Goal: Task Accomplishment & Management: Manage account settings

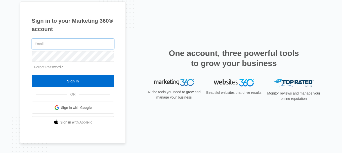
paste input "[EMAIL_ADDRESS][DOMAIN_NAME]"
type input "[EMAIL_ADDRESS][DOMAIN_NAME]"
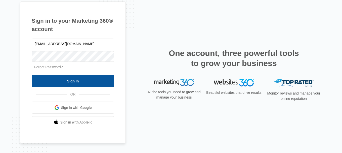
click at [52, 78] on input "Sign In" at bounding box center [73, 81] width 82 height 12
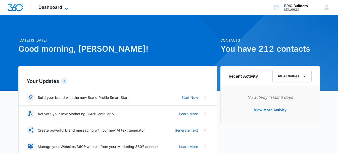
click at [49, 7] on span "Dashboard" at bounding box center [50, 7] width 24 height 5
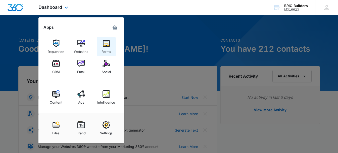
click at [107, 45] on img at bounding box center [107, 43] width 8 height 8
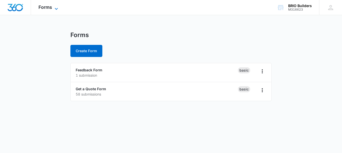
click at [46, 5] on span "Forms" at bounding box center [45, 7] width 14 height 5
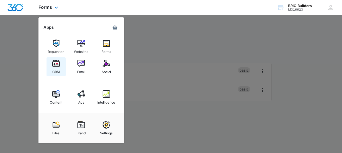
click at [55, 67] on div "CRM" at bounding box center [56, 70] width 8 height 7
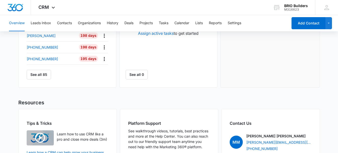
scroll to position [251, 0]
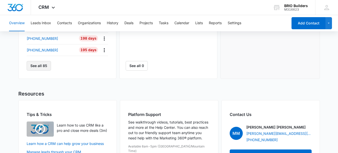
click at [40, 69] on button "See all 85" at bounding box center [39, 66] width 24 height 10
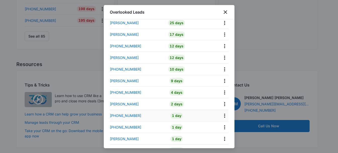
scroll to position [877, 0]
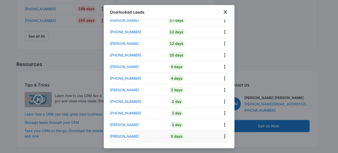
click at [195, 134] on div at bounding box center [209, 136] width 37 height 8
click at [225, 12] on icon "close" at bounding box center [225, 12] width 6 height 6
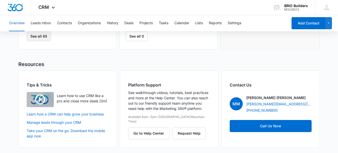
scroll to position [256, 0]
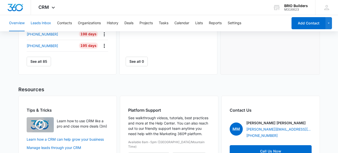
click at [44, 24] on button "Leads Inbox" at bounding box center [41, 23] width 20 height 16
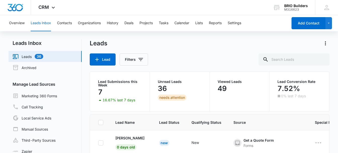
scroll to position [25, 0]
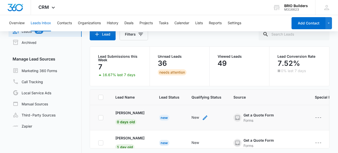
click at [204, 115] on div "New" at bounding box center [200, 117] width 17 height 6
click at [253, 115] on div "Get a Quote Form" at bounding box center [259, 114] width 30 height 5
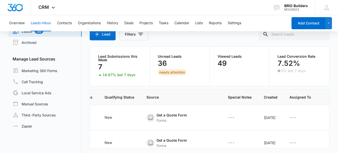
scroll to position [0, 0]
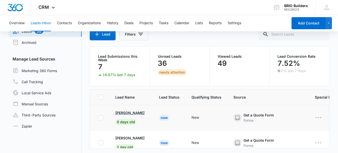
click at [119, 113] on p "[PERSON_NAME]" at bounding box center [129, 112] width 29 height 5
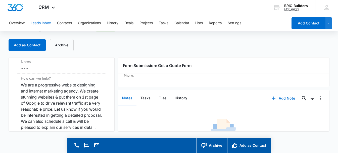
click at [278, 99] on button "Add Note" at bounding box center [283, 98] width 33 height 12
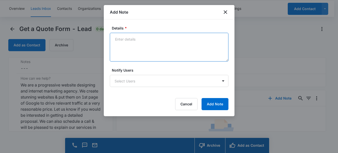
click at [136, 46] on textarea "Details *" at bounding box center [169, 47] width 119 height 29
type textarea "Marketing agency"
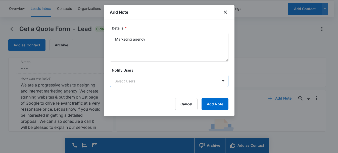
click at [150, 79] on body "CRM Apps Reputation Websites Forms CRM Email Social Content Ads Intelligence Fi…" at bounding box center [169, 69] width 338 height 167
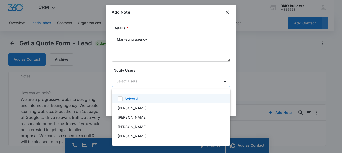
click at [120, 98] on icon at bounding box center [120, 98] width 5 height 5
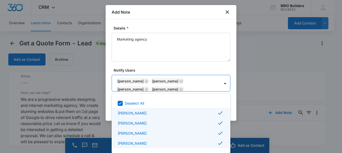
click at [281, 64] on div at bounding box center [171, 76] width 342 height 153
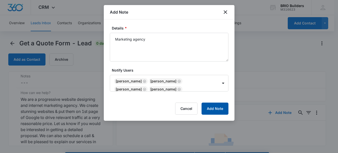
click at [218, 109] on button "Add Note" at bounding box center [215, 108] width 27 height 12
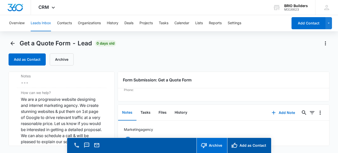
click at [217, 144] on button "Archive" at bounding box center [212, 145] width 31 height 15
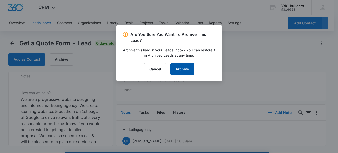
click at [185, 65] on button "Archive" at bounding box center [182, 69] width 24 height 12
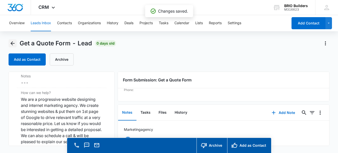
click at [10, 43] on icon "Back" at bounding box center [13, 43] width 6 height 6
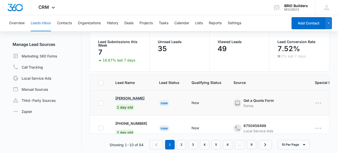
scroll to position [42, 0]
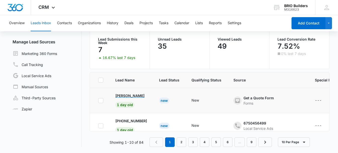
click at [130, 95] on p "[PERSON_NAME]" at bounding box center [129, 95] width 29 height 5
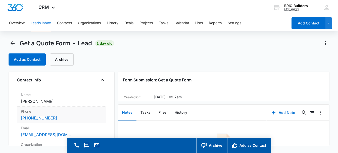
scroll to position [50, 0]
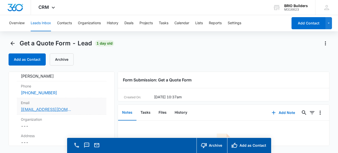
click at [52, 112] on link "[EMAIL_ADDRESS][DOMAIN_NAME]" at bounding box center [46, 109] width 50 height 6
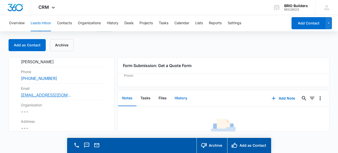
scroll to position [0, 0]
click at [149, 99] on button "Tasks" at bounding box center [146, 98] width 18 height 16
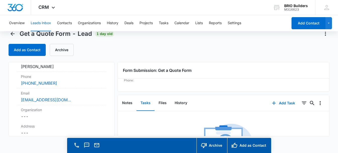
scroll to position [14, 0]
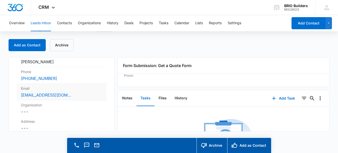
click at [63, 91] on div "Email Cancel Save Changes [EMAIL_ADDRESS][DOMAIN_NAME]" at bounding box center [61, 91] width 89 height 17
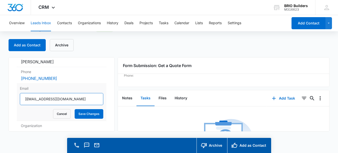
drag, startPoint x: 94, startPoint y: 100, endPoint x: 25, endPoint y: 96, distance: 69.0
click at [25, 96] on input "[EMAIL_ADDRESS][DOMAIN_NAME]" at bounding box center [61, 99] width 83 height 12
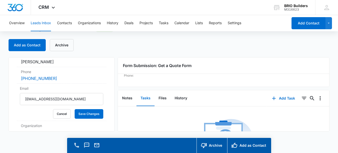
click at [39, 26] on button "Leads Inbox" at bounding box center [41, 23] width 20 height 16
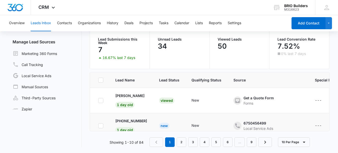
click at [278, 120] on td "6750456499 Local Service Ads" at bounding box center [268, 125] width 81 height 25
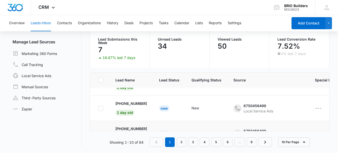
scroll to position [25, 0]
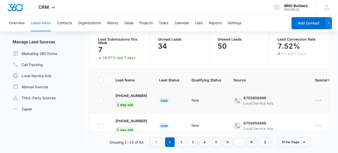
click at [143, 98] on td "[PHONE_NUMBER] 1 day old" at bounding box center [131, 100] width 44 height 25
click at [218, 101] on div "New" at bounding box center [207, 100] width 30 height 6
click at [265, 101] on div "Local Service Ads" at bounding box center [259, 102] width 30 height 5
click at [219, 103] on div "New" at bounding box center [207, 100] width 30 height 6
click at [127, 97] on p "[PHONE_NUMBER]" at bounding box center [131, 95] width 32 height 5
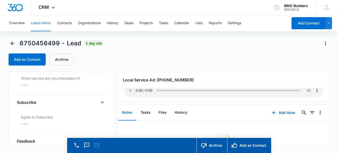
scroll to position [503, 0]
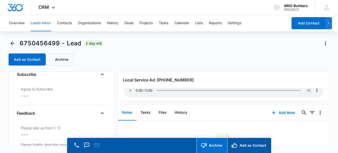
click at [212, 142] on button "Archive" at bounding box center [212, 145] width 31 height 15
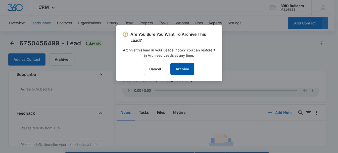
click at [184, 70] on button "Archive" at bounding box center [182, 69] width 24 height 12
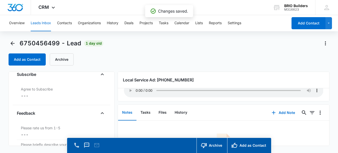
click at [48, 25] on button "Leads Inbox" at bounding box center [41, 23] width 20 height 16
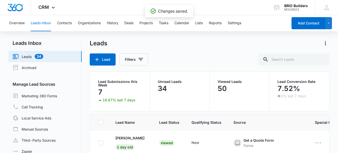
scroll to position [25, 0]
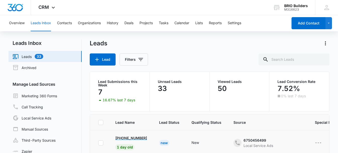
click at [145, 138] on p "[PHONE_NUMBER]" at bounding box center [131, 137] width 32 height 5
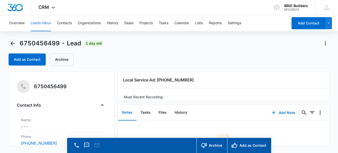
click at [14, 43] on icon "Back" at bounding box center [13, 43] width 4 height 4
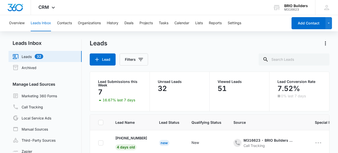
scroll to position [25, 0]
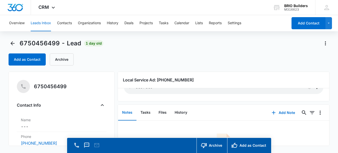
scroll to position [29, 0]
click at [280, 114] on button "Add Note" at bounding box center [283, 112] width 33 height 12
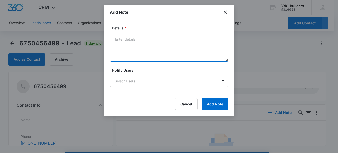
click at [137, 41] on textarea "Details *" at bounding box center [169, 47] width 119 height 29
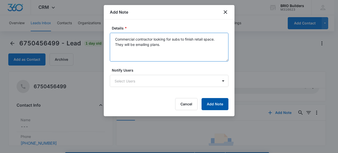
type textarea "Commercial contractor looking for subs to finish retail space. They will be ema…"
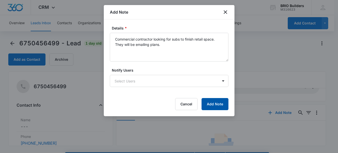
click at [211, 102] on button "Add Note" at bounding box center [215, 104] width 27 height 12
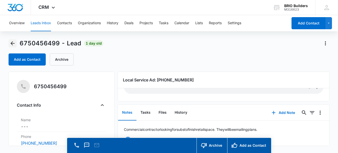
click at [13, 44] on icon "Back" at bounding box center [13, 43] width 6 height 6
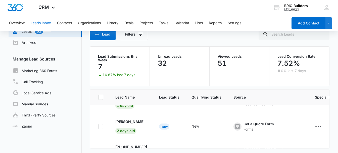
scroll to position [50, 0]
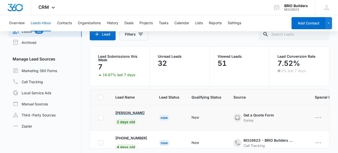
click at [141, 113] on div "[PERSON_NAME]" at bounding box center [131, 112] width 32 height 5
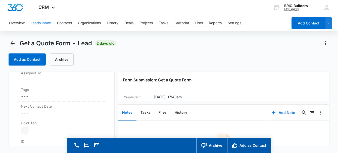
scroll to position [201, 0]
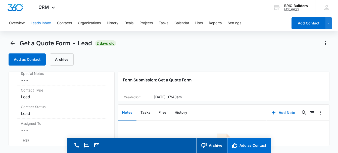
click at [241, 145] on button "Add as Contact" at bounding box center [249, 145] width 44 height 15
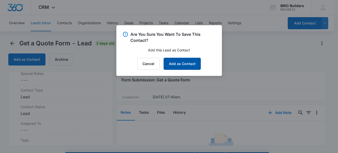
click at [174, 61] on button "Add as Contact" at bounding box center [182, 64] width 37 height 12
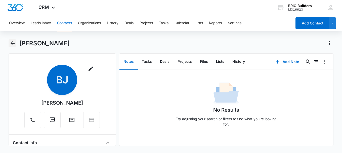
click at [14, 44] on icon "Back" at bounding box center [13, 43] width 6 height 6
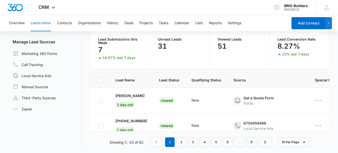
scroll to position [25, 0]
click at [153, 121] on td "[PHONE_NUMBER] 4 days old" at bounding box center [131, 125] width 44 height 25
click at [147, 121] on p "[PHONE_NUMBER]" at bounding box center [131, 120] width 32 height 5
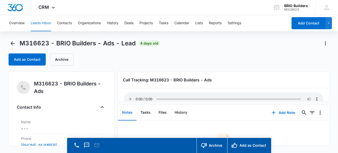
scroll to position [22, 0]
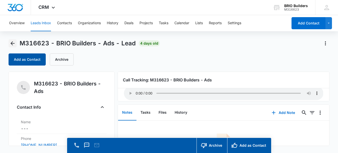
click at [12, 42] on icon "Back" at bounding box center [13, 43] width 6 height 6
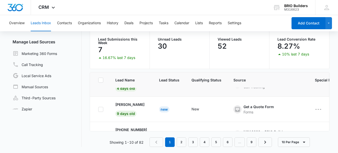
scroll to position [75, 0]
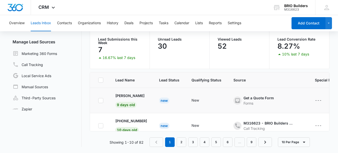
click at [153, 99] on td "[PERSON_NAME] 9 days old" at bounding box center [131, 100] width 44 height 25
click at [135, 97] on p "[PERSON_NAME]" at bounding box center [129, 95] width 29 height 5
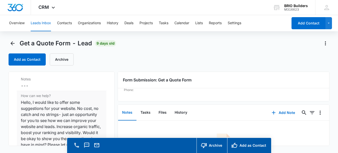
scroll to position [427, 0]
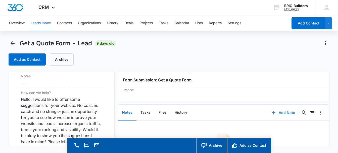
click at [285, 111] on button "Add Note" at bounding box center [283, 112] width 33 height 12
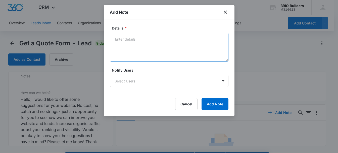
click at [139, 45] on textarea "Details *" at bounding box center [169, 47] width 119 height 29
type textarea "C"
type textarea "Marketing agency"
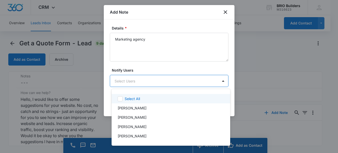
click at [208, 80] on body "CRM Apps Reputation Websites Forms CRM Email Social Content Ads Intelligence Fi…" at bounding box center [169, 76] width 338 height 153
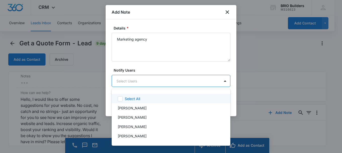
click at [148, 98] on div "Select All" at bounding box center [174, 98] width 99 height 5
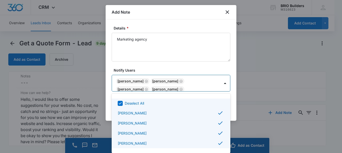
click at [250, 74] on div at bounding box center [171, 76] width 342 height 153
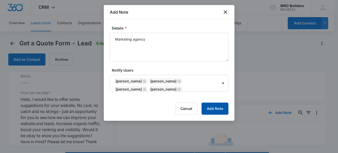
click at [219, 105] on button "Add Note" at bounding box center [215, 108] width 27 height 12
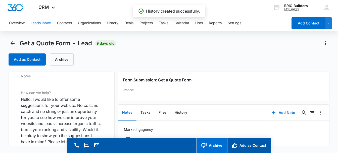
click at [213, 143] on button "Archive" at bounding box center [212, 145] width 31 height 15
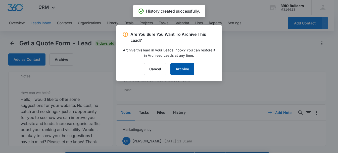
click at [185, 71] on button "Archive" at bounding box center [182, 69] width 24 height 12
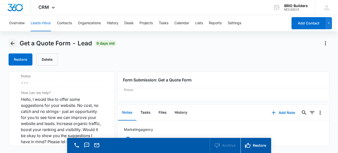
click at [11, 44] on icon "Back" at bounding box center [13, 43] width 4 height 4
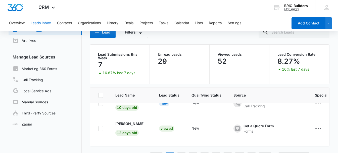
scroll to position [77, 0]
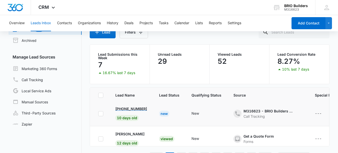
click at [146, 108] on p "[PHONE_NUMBER]" at bounding box center [131, 108] width 32 height 5
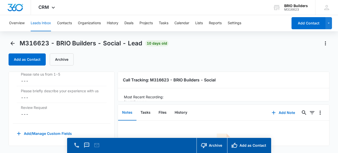
scroll to position [25, 0]
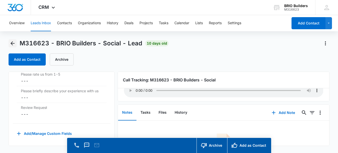
click at [12, 42] on icon "Back" at bounding box center [13, 43] width 6 height 6
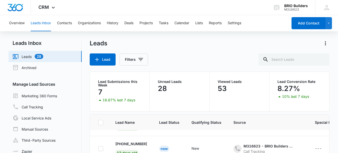
scroll to position [124, 0]
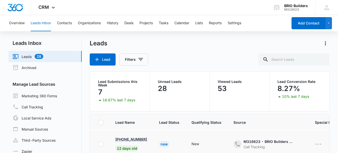
click at [139, 139] on p "[PHONE_NUMBER]" at bounding box center [131, 138] width 32 height 5
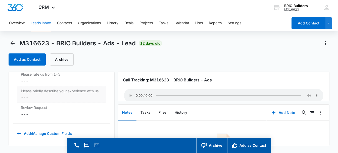
scroll to position [551, 0]
click at [10, 45] on icon "Back" at bounding box center [13, 43] width 6 height 6
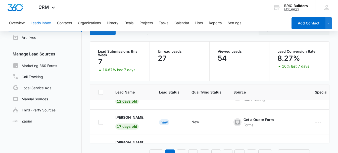
scroll to position [145, 0]
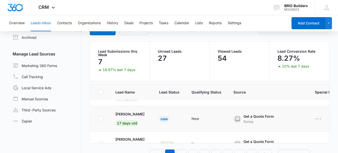
click at [153, 119] on td "[PERSON_NAME] 17 days old" at bounding box center [131, 118] width 44 height 25
click at [133, 115] on p "[PERSON_NAME]" at bounding box center [129, 113] width 29 height 5
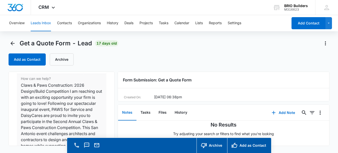
scroll to position [453, 0]
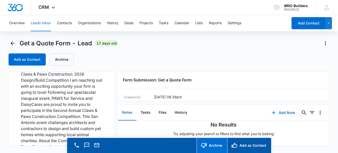
click at [214, 143] on button "Archive" at bounding box center [212, 145] width 31 height 15
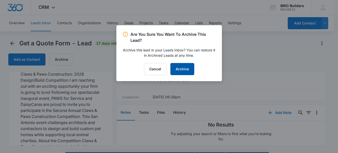
click at [186, 65] on button "Archive" at bounding box center [182, 69] width 24 height 12
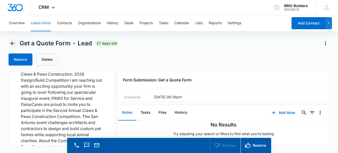
click at [14, 44] on icon "Back" at bounding box center [13, 43] width 6 height 6
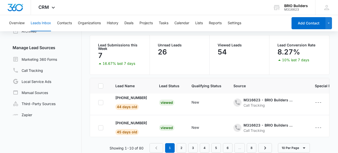
scroll to position [212, 0]
